Goal: Task Accomplishment & Management: Manage account settings

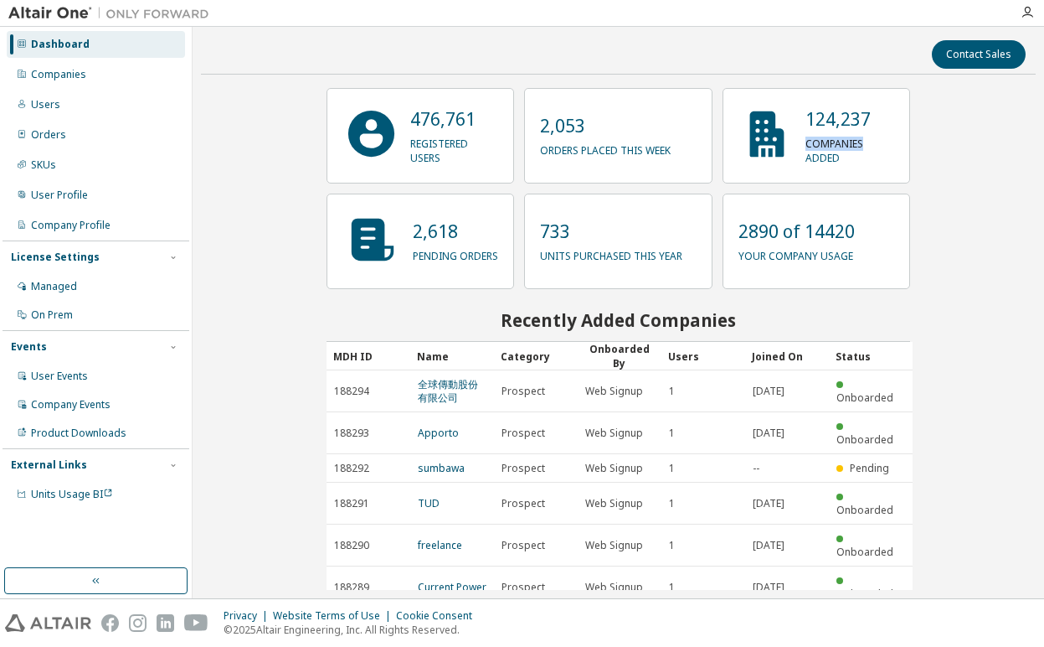
drag, startPoint x: 1026, startPoint y: 114, endPoint x: 951, endPoint y: 121, distance: 74.9
click at [1023, 136] on div "Contact Sales 476,761 registered users 2,053 orders placed this week 124,237 co…" at bounding box center [618, 312] width 835 height 554
click at [54, 290] on div "Managed" at bounding box center [54, 286] width 46 height 13
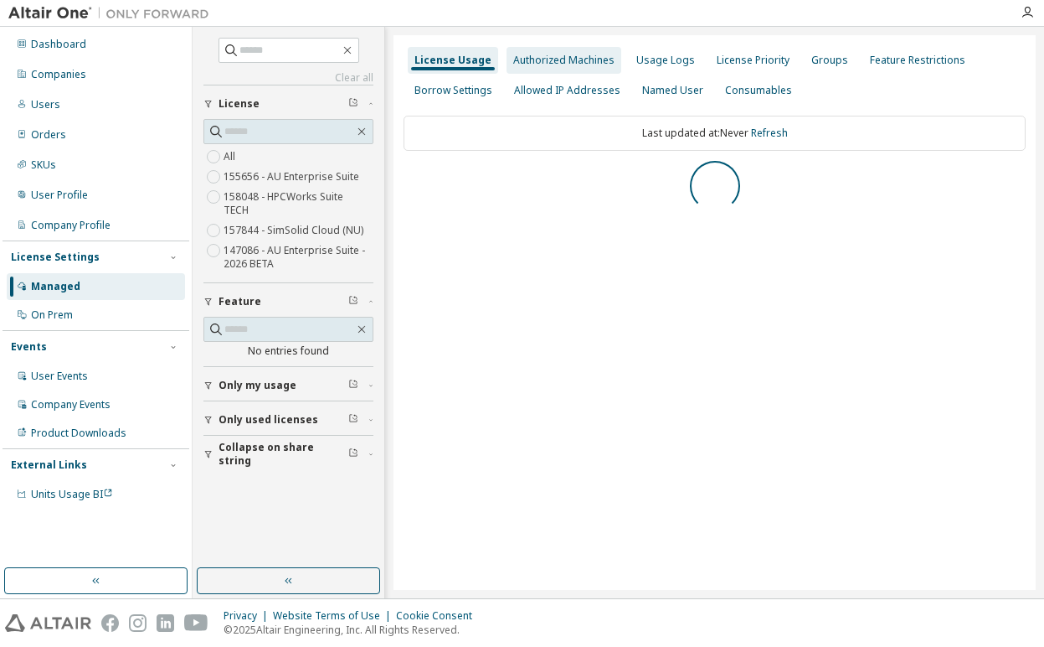
click at [540, 59] on div "Authorized Machines" at bounding box center [563, 60] width 101 height 13
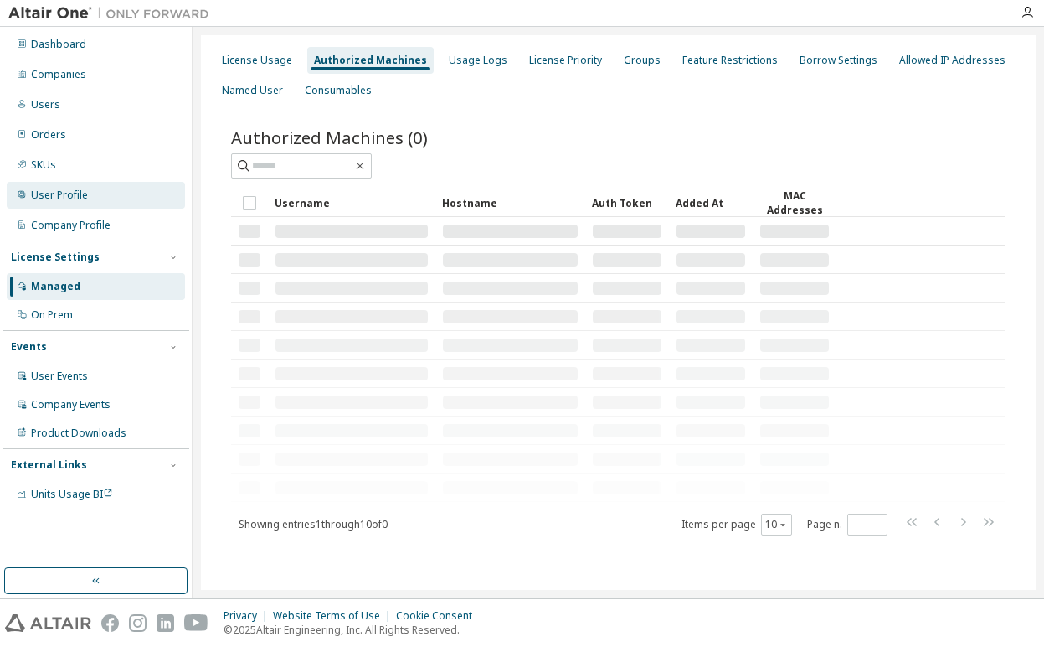
click at [69, 198] on div "User Profile" at bounding box center [59, 194] width 57 height 13
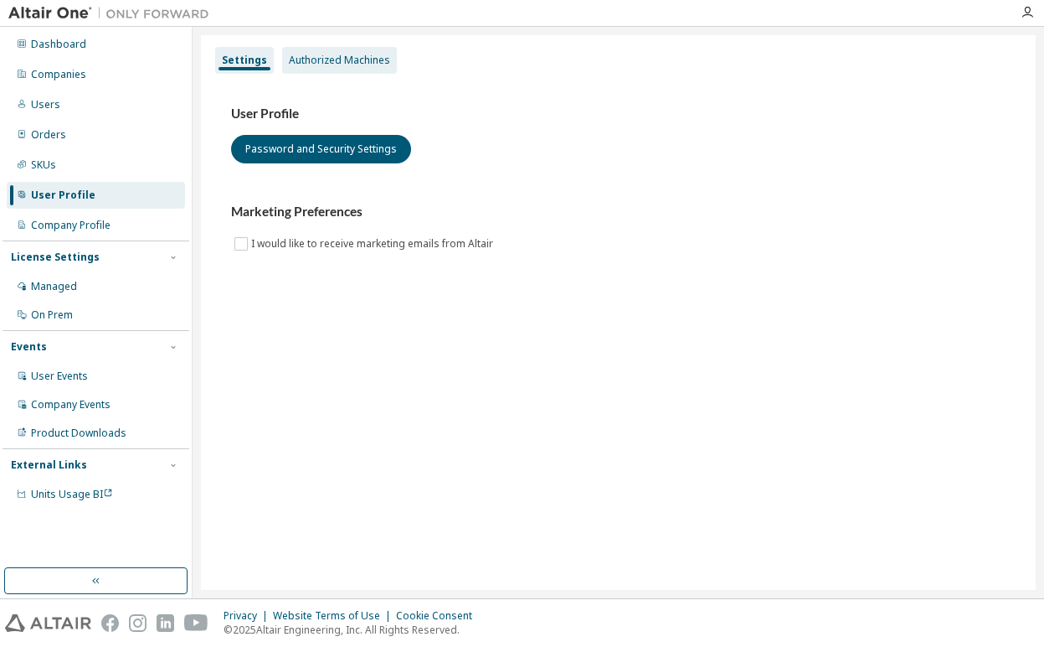
click at [348, 56] on div "Authorized Machines" at bounding box center [339, 60] width 101 height 13
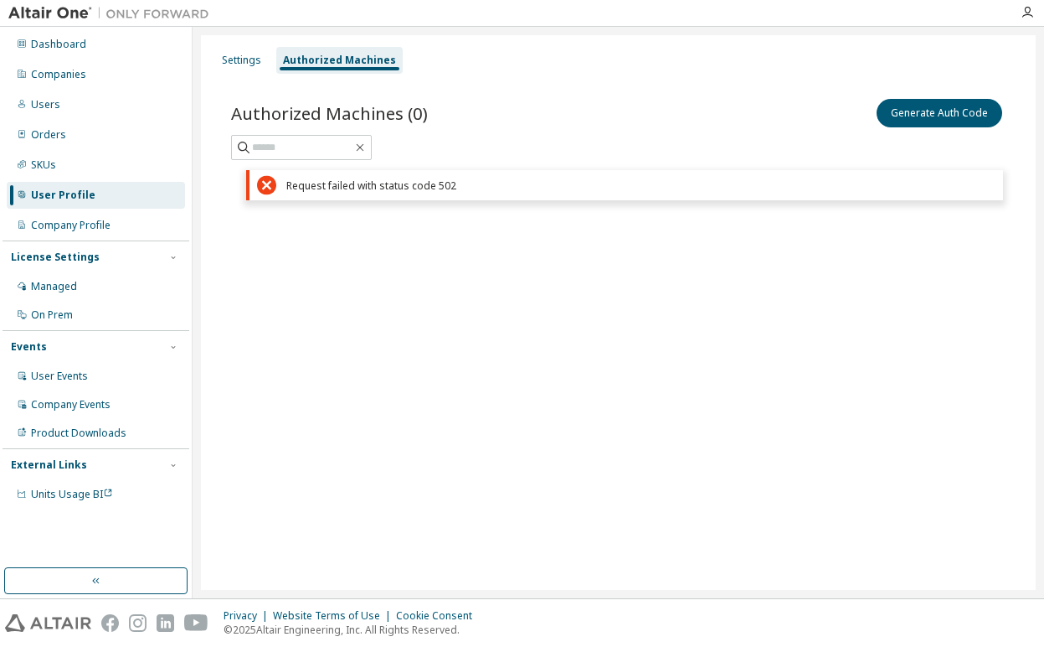
click at [817, 366] on div "Settings Authorized Machines Authorized Machines (0) Generate Auth Code Clear L…" at bounding box center [618, 312] width 835 height 554
click at [923, 115] on button "Generate Auth Code" at bounding box center [940, 113] width 126 height 28
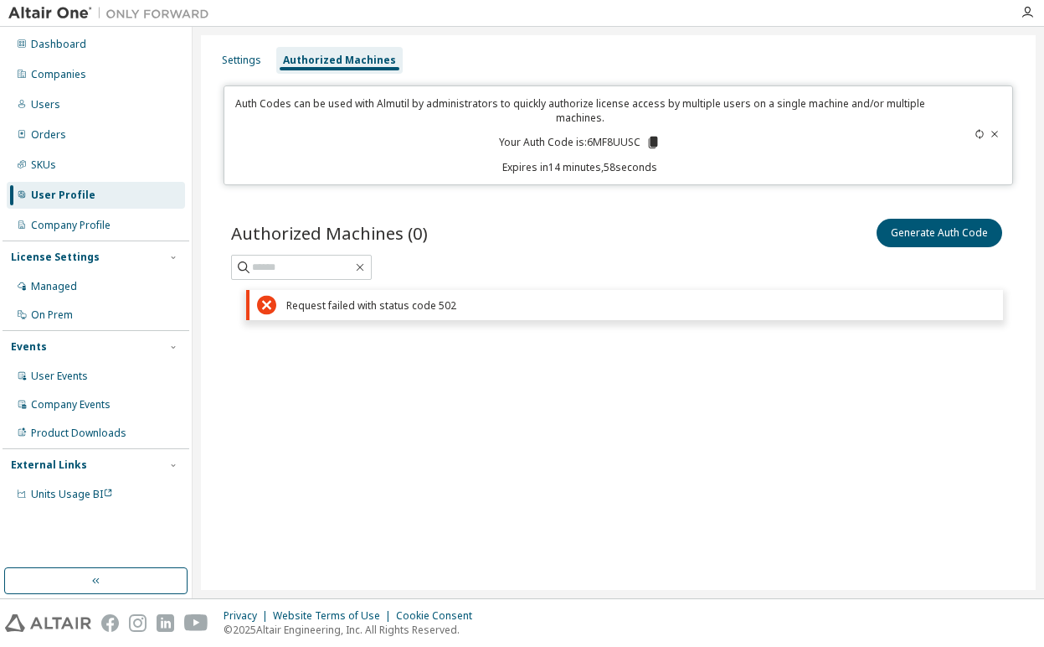
click at [651, 141] on icon at bounding box center [653, 143] width 9 height 12
